Goal: Obtain resource: Download file/media

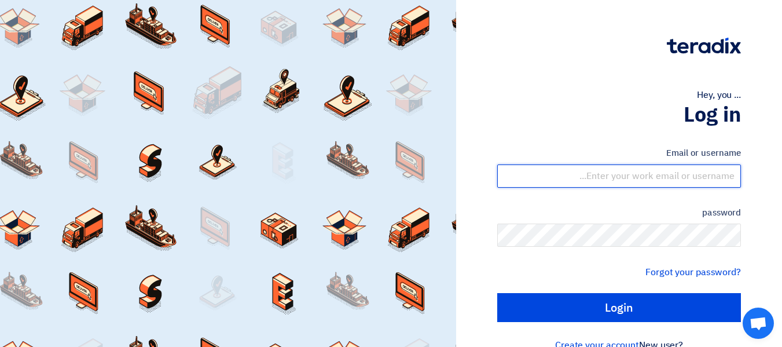
click at [585, 170] on input "text" at bounding box center [619, 175] width 244 height 23
type input "[PERSON_NAME][EMAIL_ADDRESS][DOMAIN_NAME]"
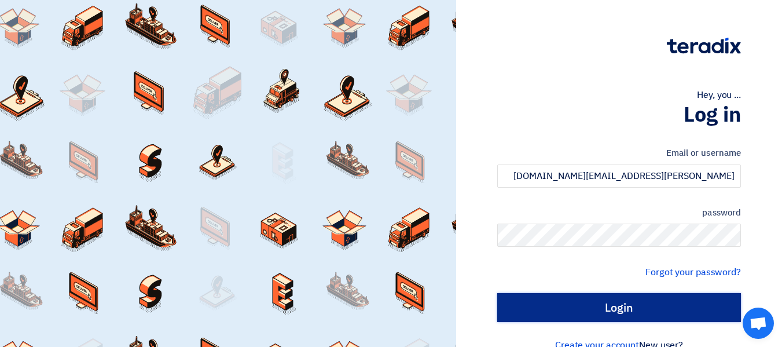
click at [574, 303] on input "Login" at bounding box center [619, 307] width 244 height 29
type input "Sign in"
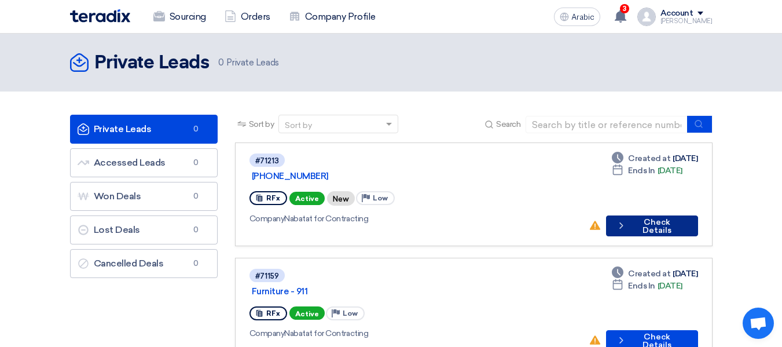
click at [655, 217] on font "Check Details" at bounding box center [657, 226] width 29 height 18
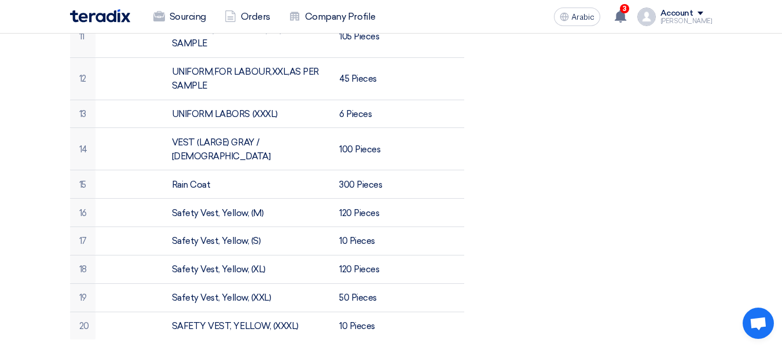
scroll to position [1042, 0]
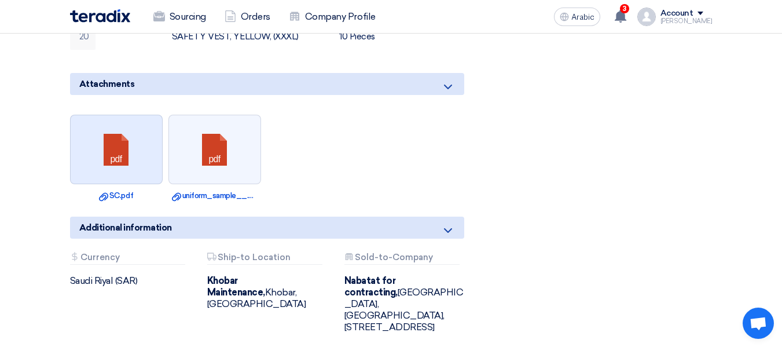
click at [135, 115] on link at bounding box center [117, 149] width 93 height 69
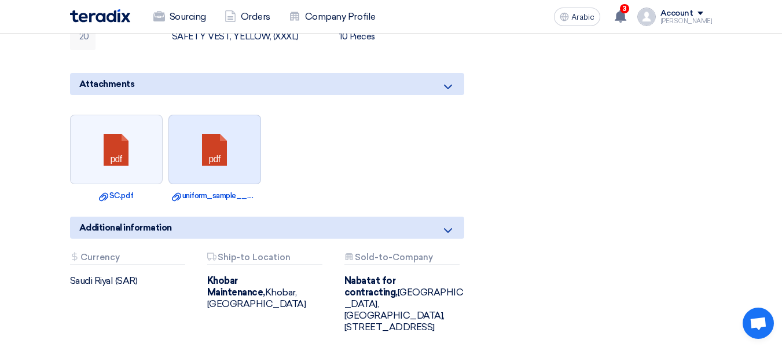
click at [226, 115] on link at bounding box center [215, 149] width 93 height 69
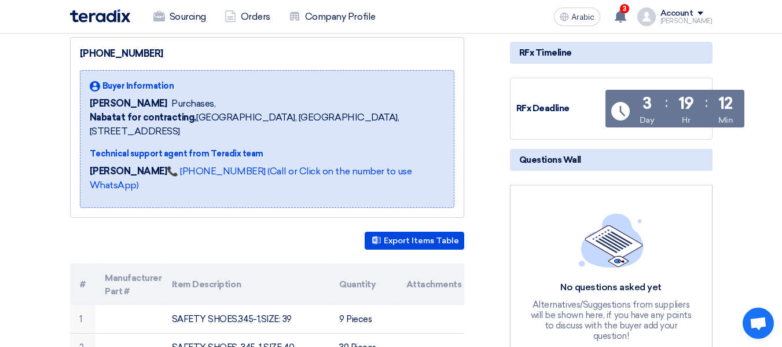
scroll to position [116, 0]
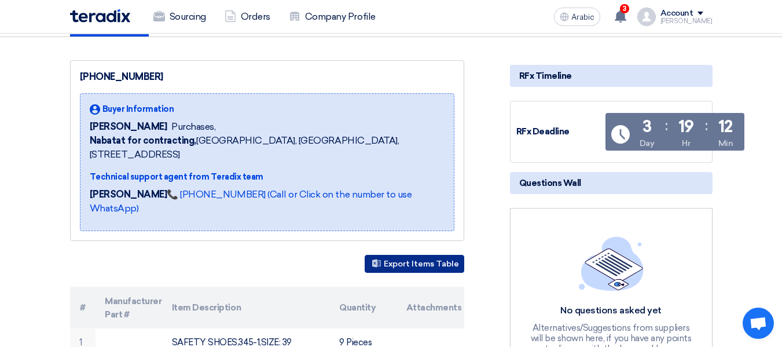
click at [431, 259] on font "Export Items Table" at bounding box center [421, 264] width 75 height 10
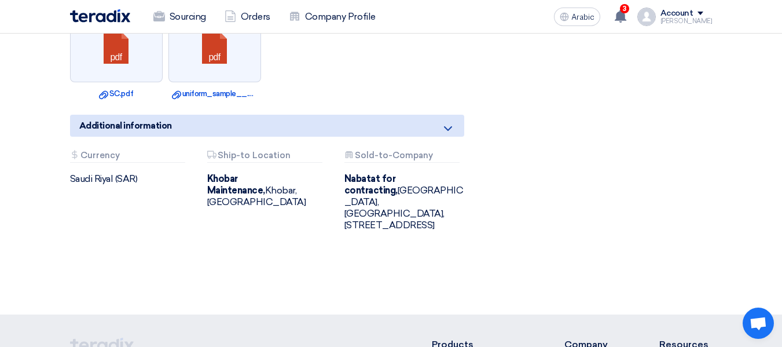
scroll to position [1077, 0]
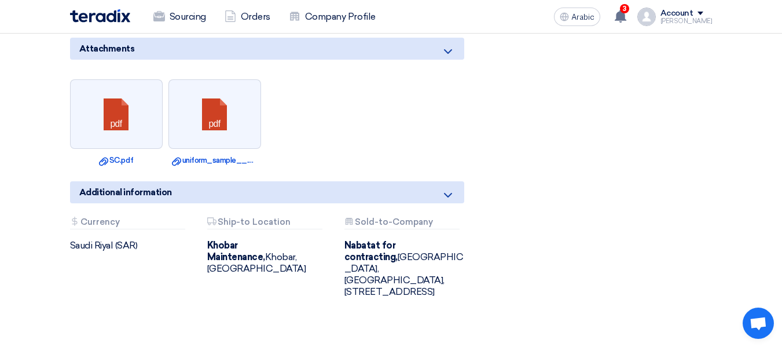
click at [453, 188] on icon at bounding box center [448, 195] width 14 height 14
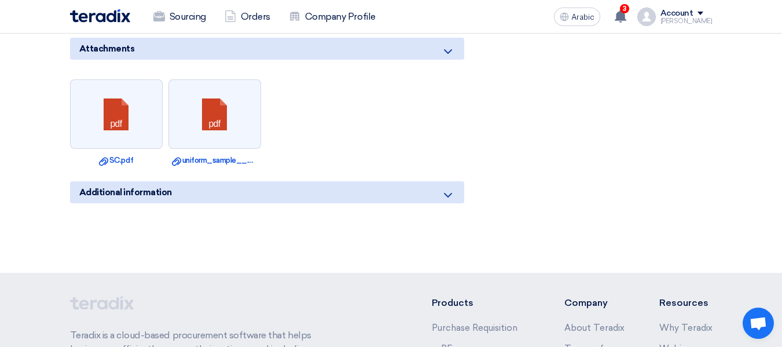
click at [453, 188] on icon at bounding box center [448, 195] width 14 height 14
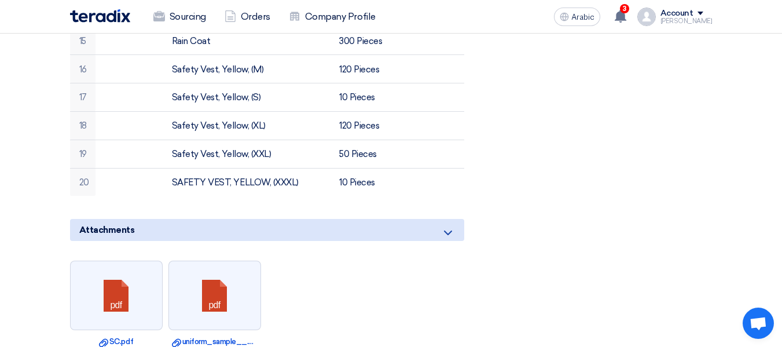
scroll to position [1042, 0]
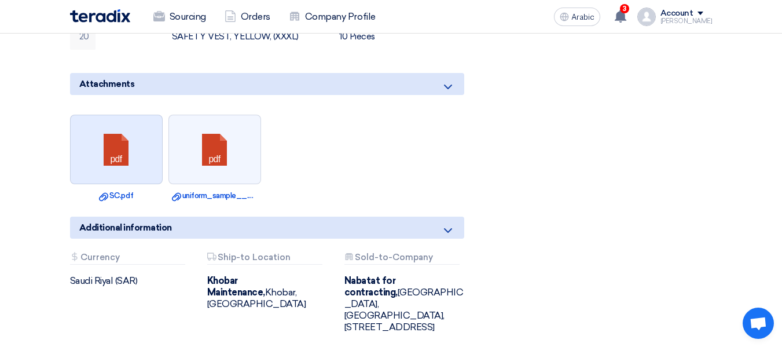
click at [139, 118] on link at bounding box center [117, 149] width 93 height 69
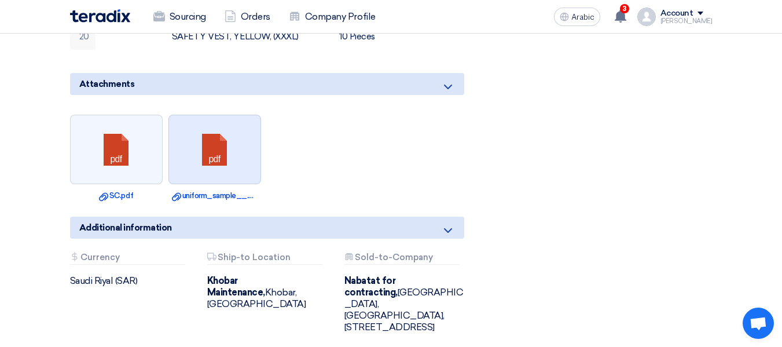
click at [240, 115] on link at bounding box center [215, 149] width 93 height 69
